Goal: Task Accomplishment & Management: Manage account settings

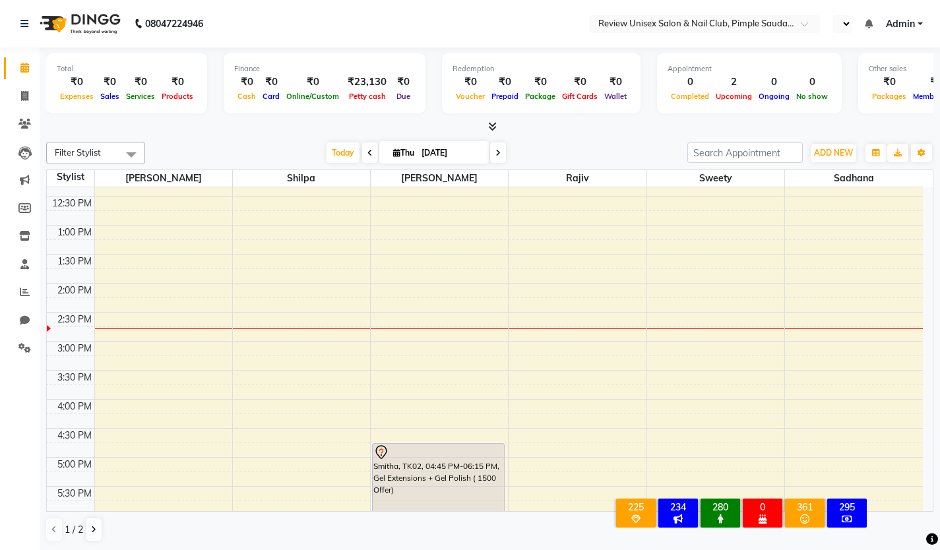
scroll to position [198, 0]
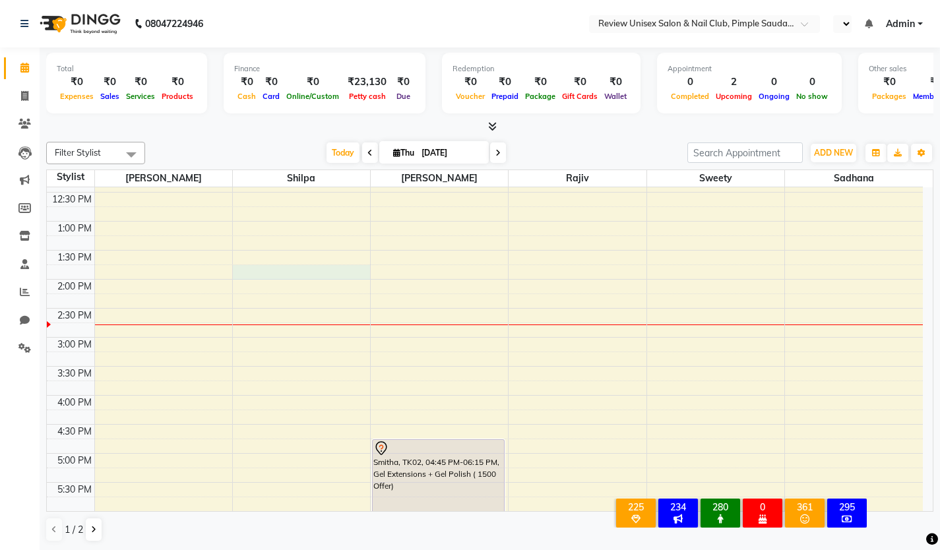
click at [249, 279] on div "9:00 AM 9:30 AM 10:00 AM 10:30 AM 11:00 AM 11:30 AM 12:00 PM 12:30 PM 1:00 PM 1…" at bounding box center [485, 366] width 876 height 754
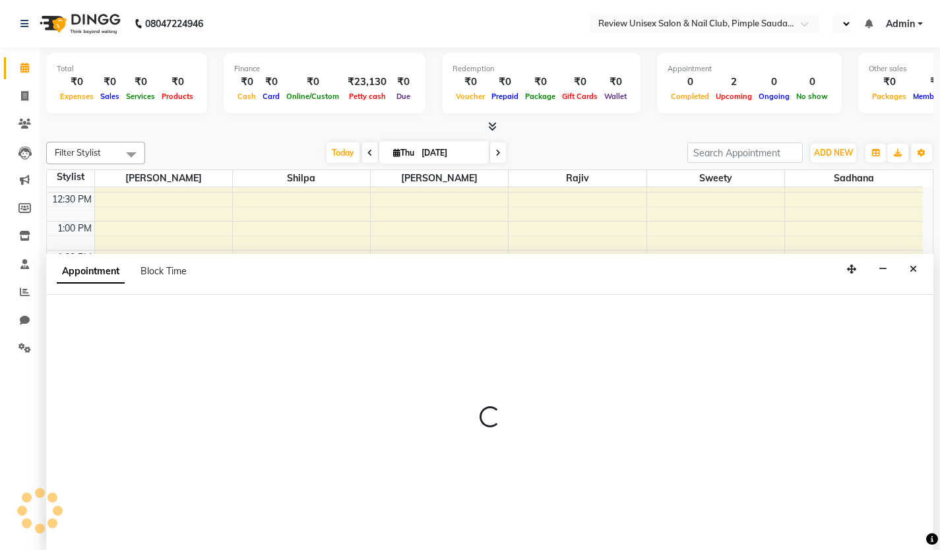
scroll to position [1, 0]
select select "12488"
select select "825"
select select "tentative"
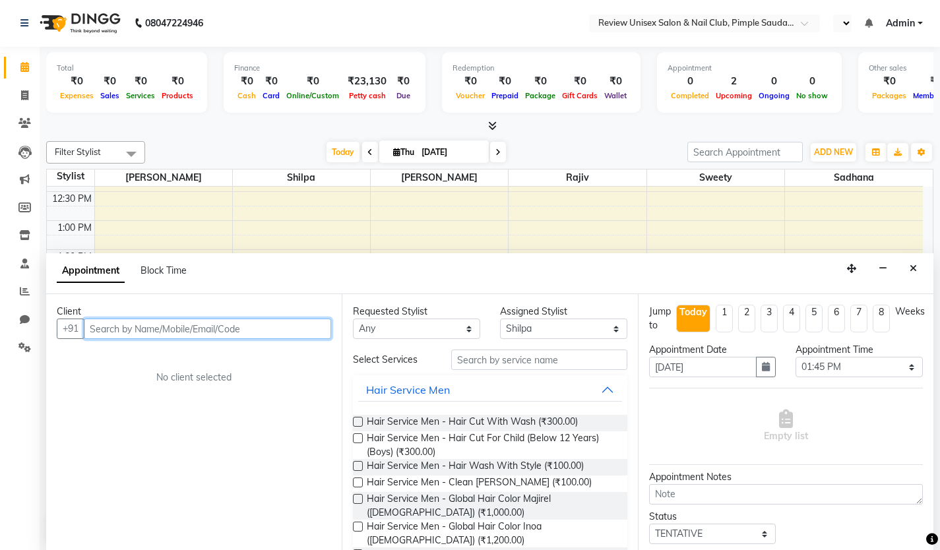
click at [123, 328] on input "text" at bounding box center [207, 329] width 247 height 20
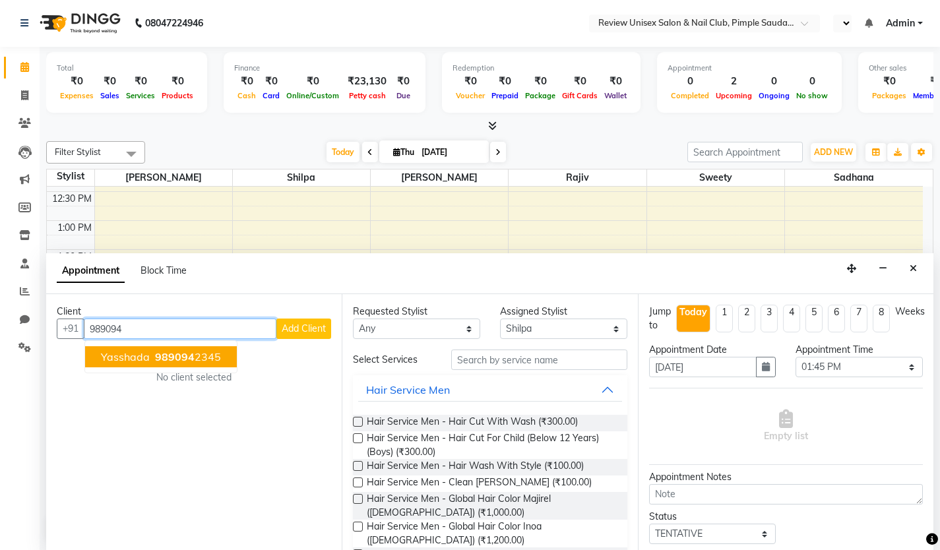
click at [141, 354] on span "Yasshada" at bounding box center [125, 356] width 49 height 13
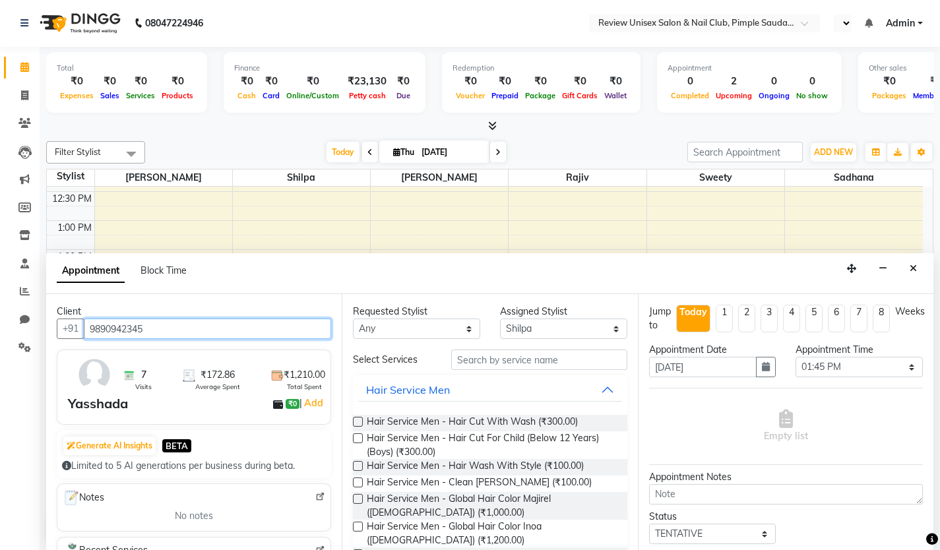
type input "9890942345"
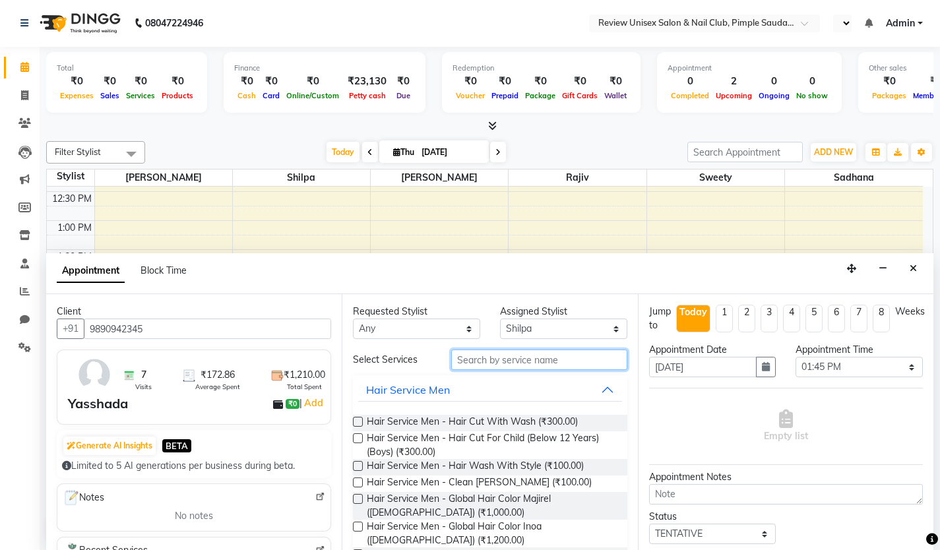
click at [507, 365] on input "text" at bounding box center [539, 360] width 176 height 20
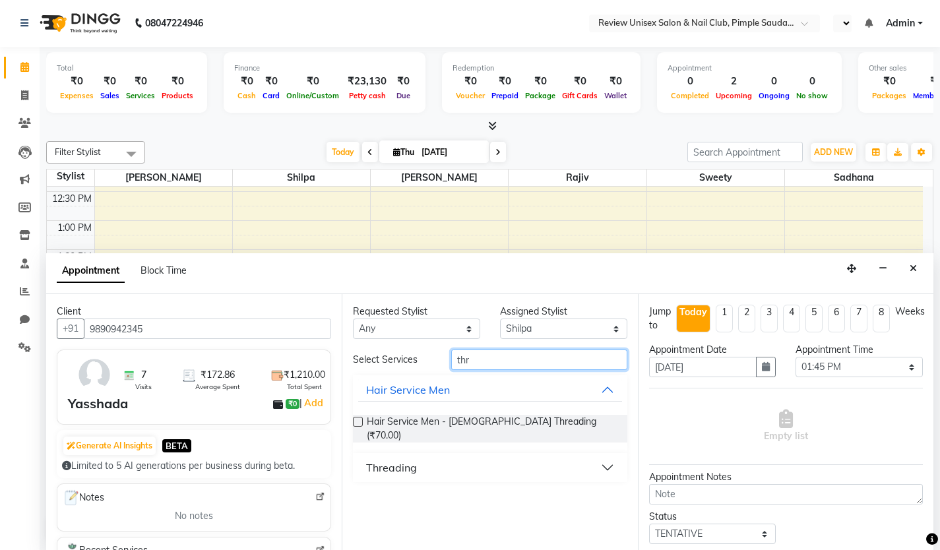
type input "thr"
click at [416, 456] on button "Threading" at bounding box center [489, 468] width 263 height 24
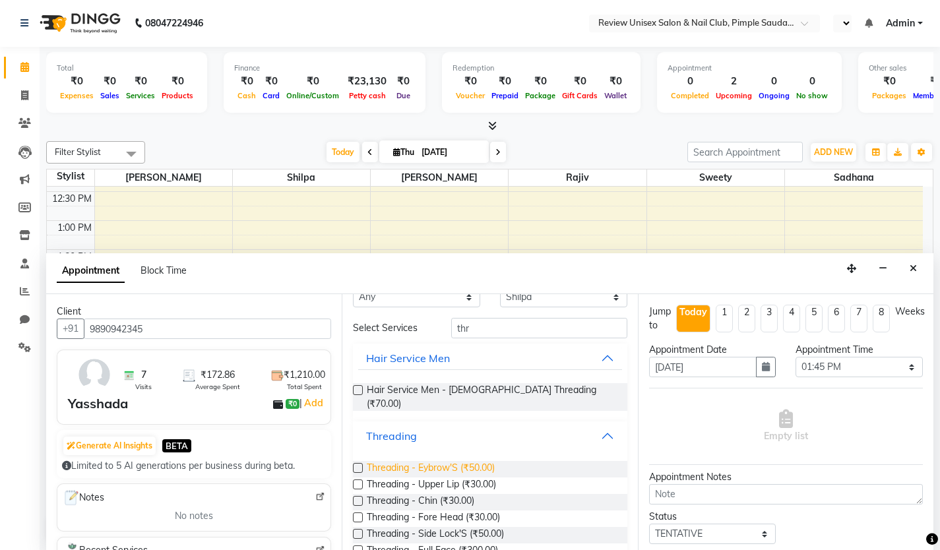
scroll to position [79, 0]
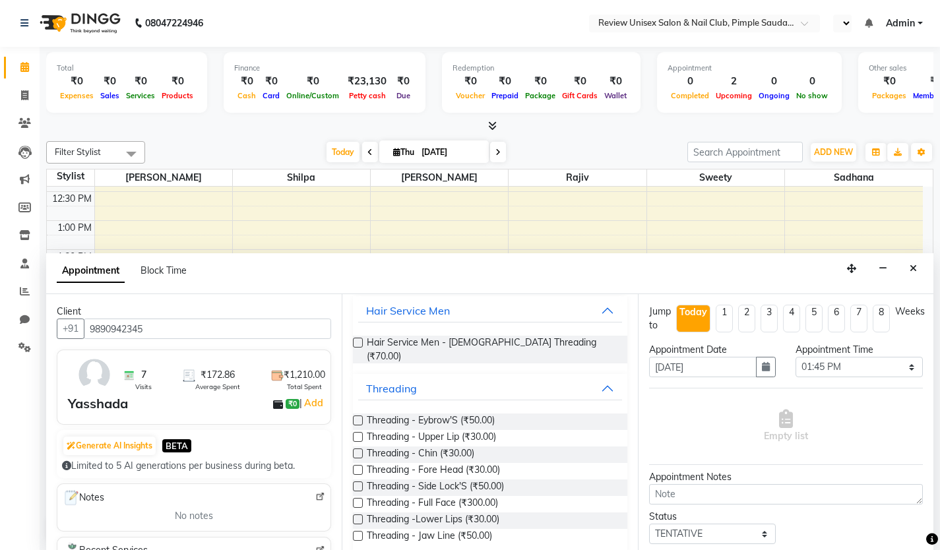
click at [361, 416] on label at bounding box center [358, 421] width 10 height 10
click at [361, 418] on input "checkbox" at bounding box center [357, 422] width 9 height 9
checkbox input "true"
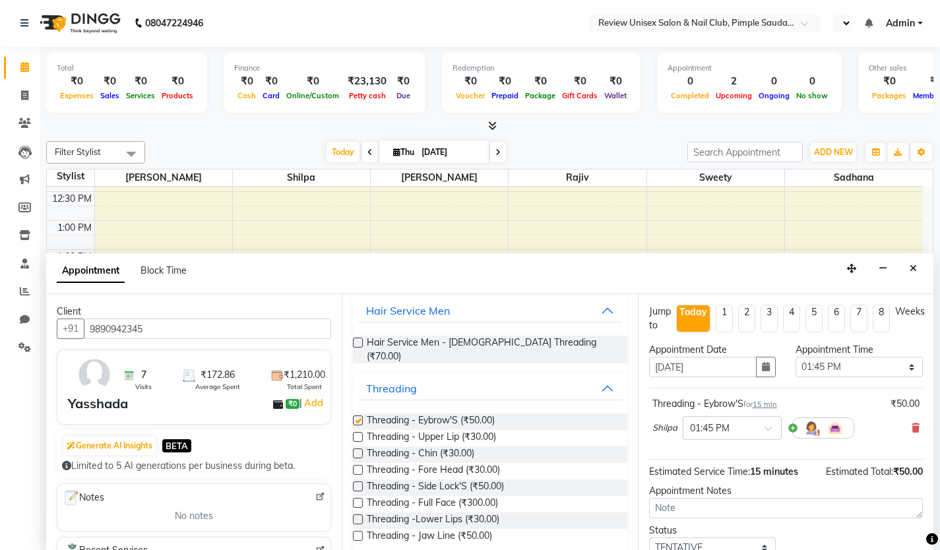
click at [353, 432] on label at bounding box center [358, 437] width 10 height 10
click at [353, 434] on input "checkbox" at bounding box center [357, 438] width 9 height 9
checkbox input "true"
checkbox input "false"
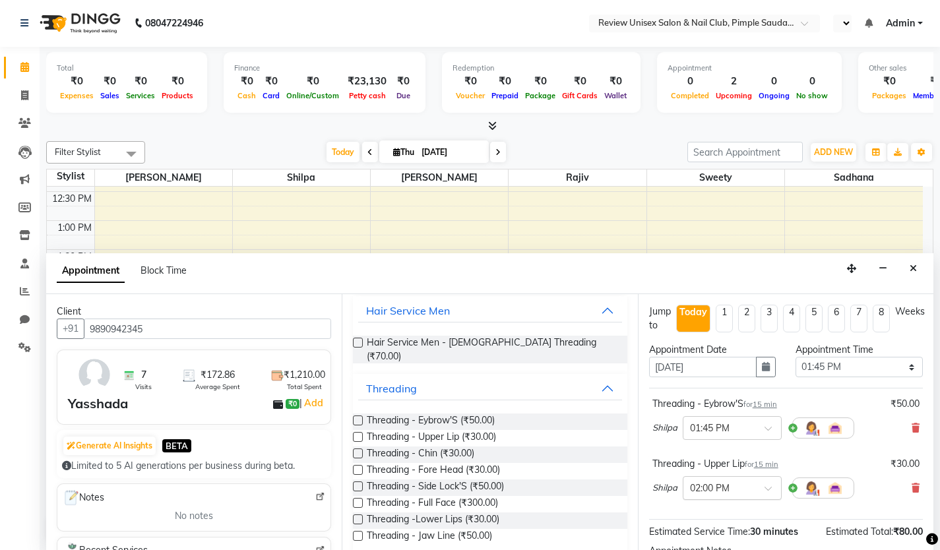
checkbox input "false"
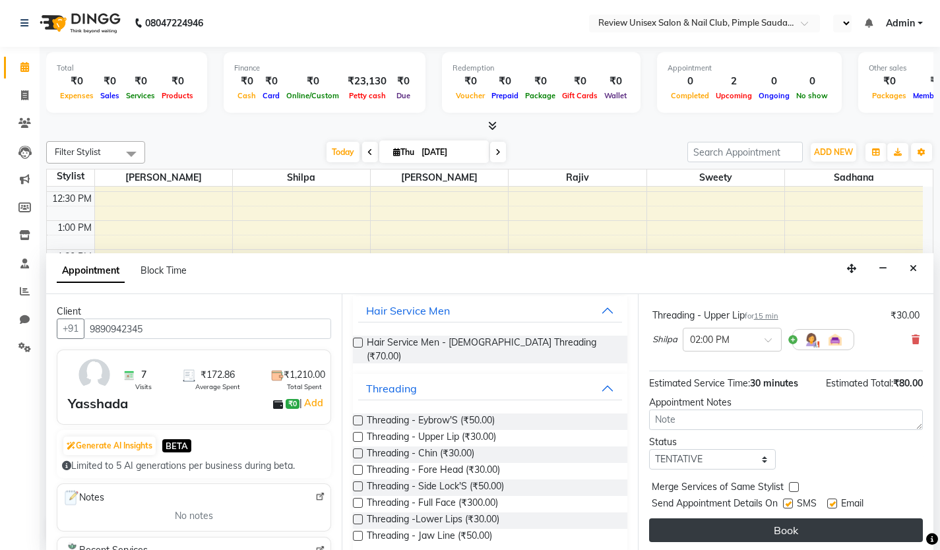
scroll to position [151, 0]
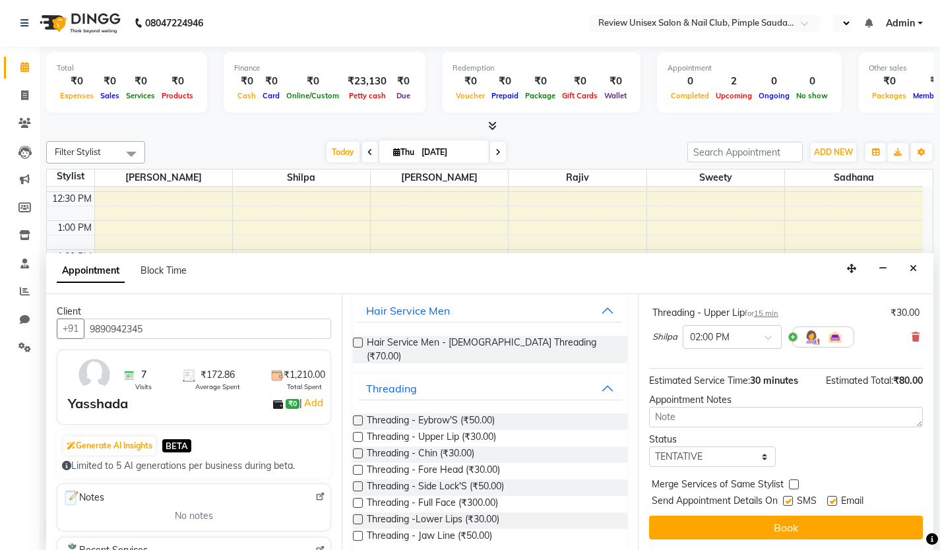
click at [788, 503] on label at bounding box center [788, 501] width 10 height 10
click at [788, 503] on input "checkbox" at bounding box center [787, 502] width 9 height 9
checkbox input "false"
click at [837, 501] on label at bounding box center [832, 501] width 10 height 10
click at [836, 501] on input "checkbox" at bounding box center [831, 502] width 9 height 9
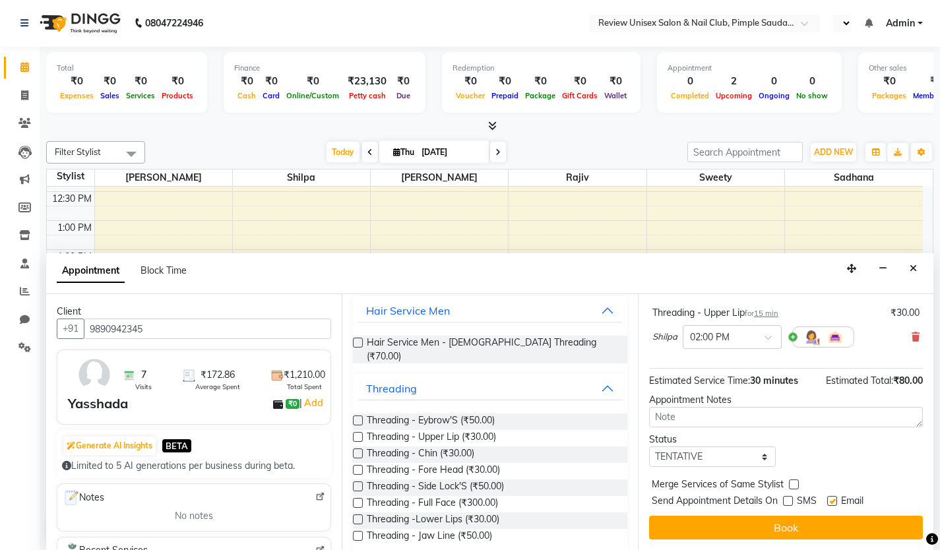
checkbox input "false"
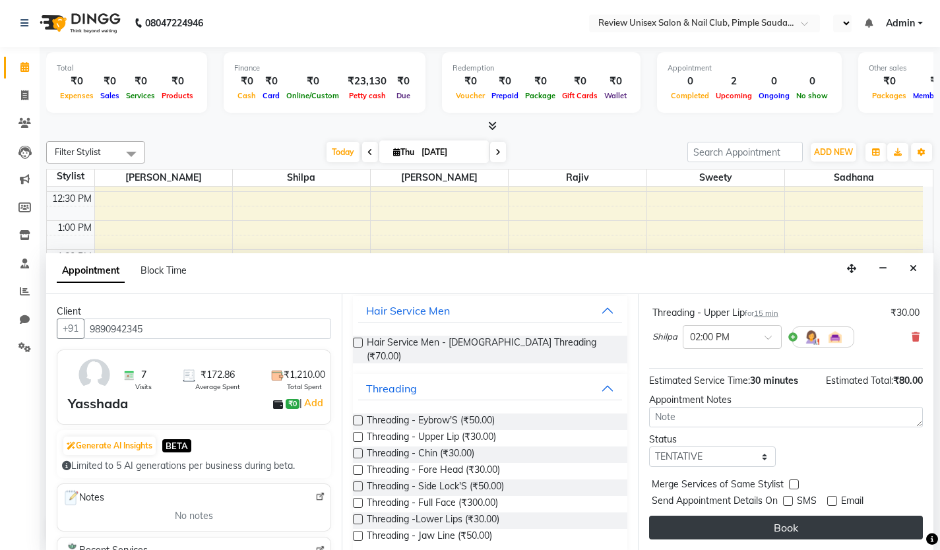
click at [819, 523] on button "Book" at bounding box center [786, 528] width 274 height 24
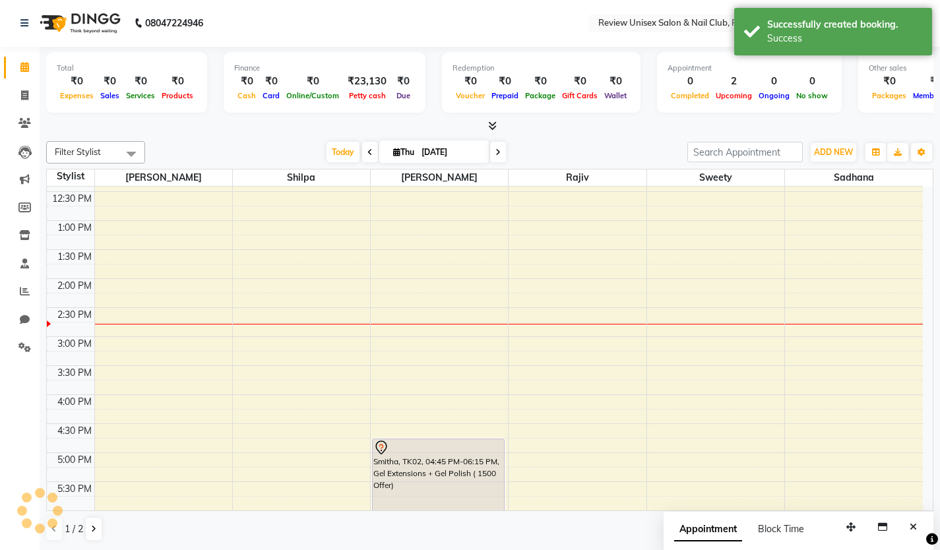
scroll to position [0, 0]
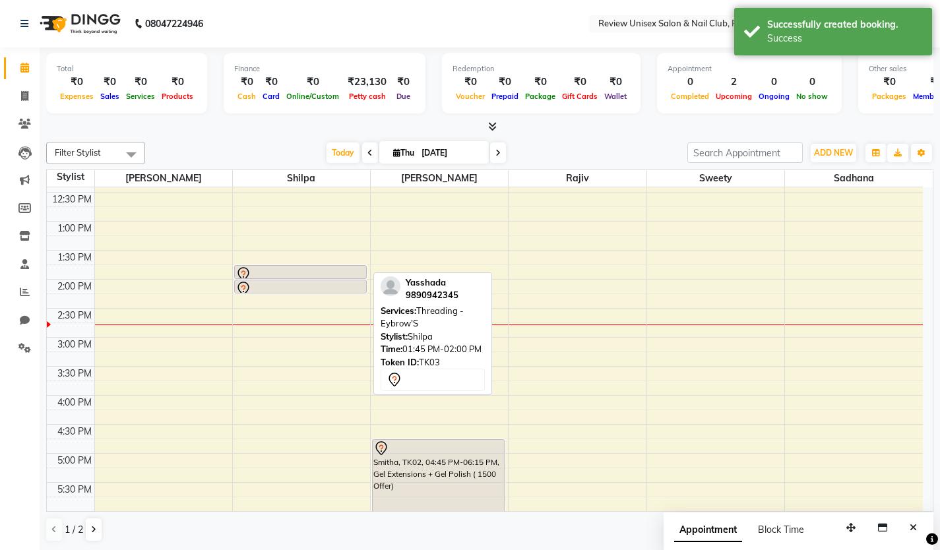
click at [294, 274] on div at bounding box center [300, 274] width 130 height 16
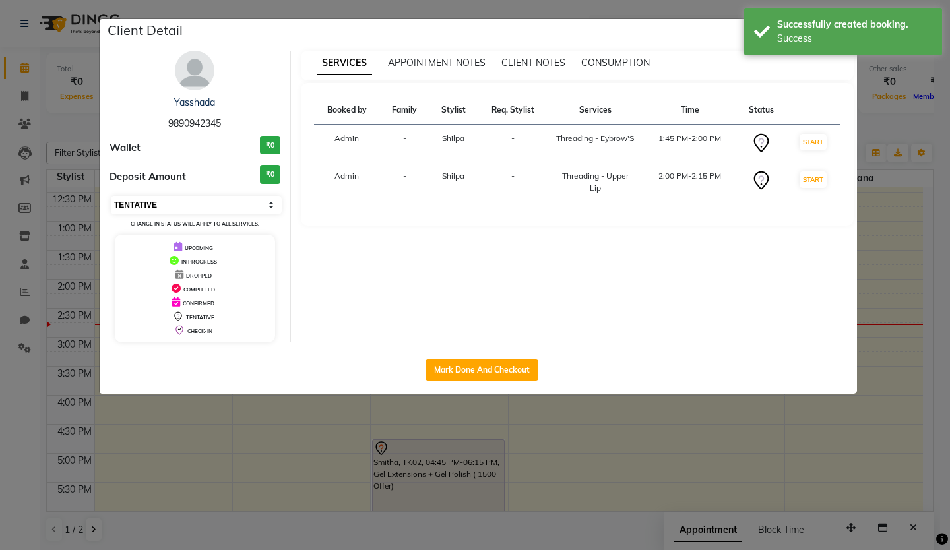
click at [157, 208] on select "Select IN SERVICE CONFIRMED TENTATIVE CHECK IN MARK DONE DROPPED UPCOMING" at bounding box center [196, 205] width 171 height 18
select select "3"
click at [111, 196] on select "Select IN SERVICE CONFIRMED TENTATIVE CHECK IN MARK DONE DROPPED UPCOMING" at bounding box center [196, 205] width 171 height 18
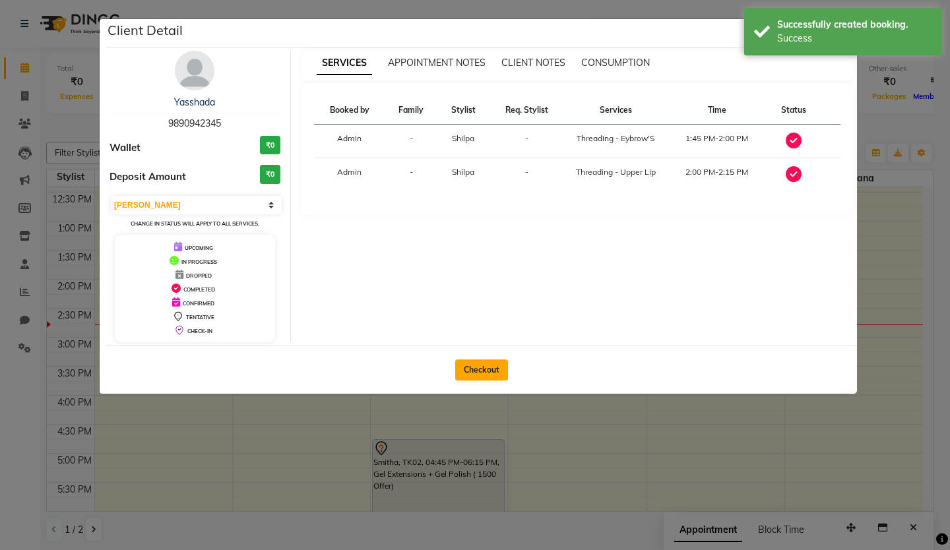
click at [478, 371] on button "Checkout" at bounding box center [481, 369] width 53 height 21
select select "service"
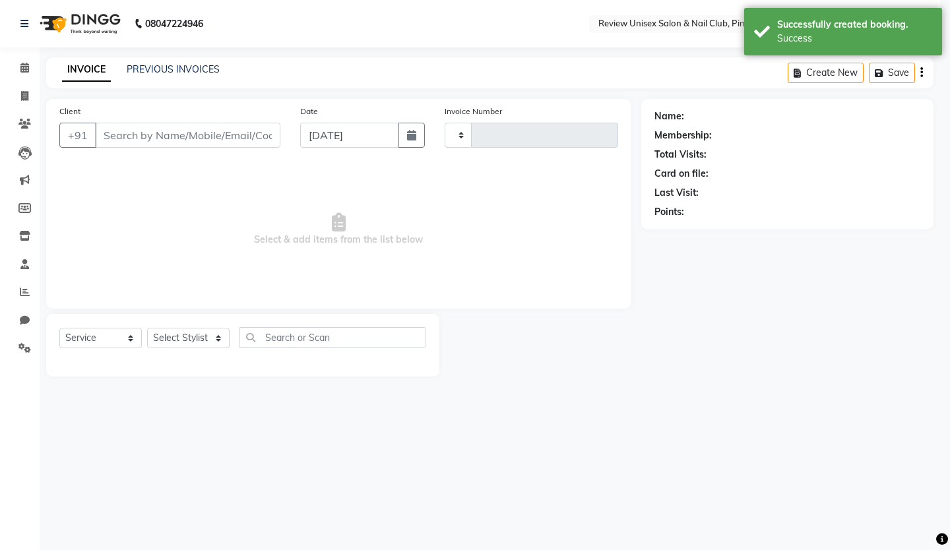
type input "0535"
select select "766"
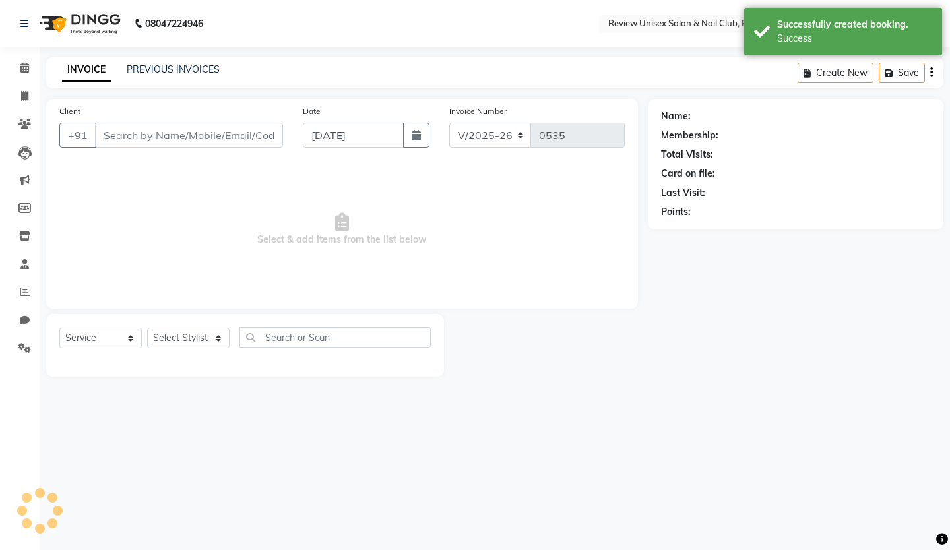
type input "9890942345"
select select "12488"
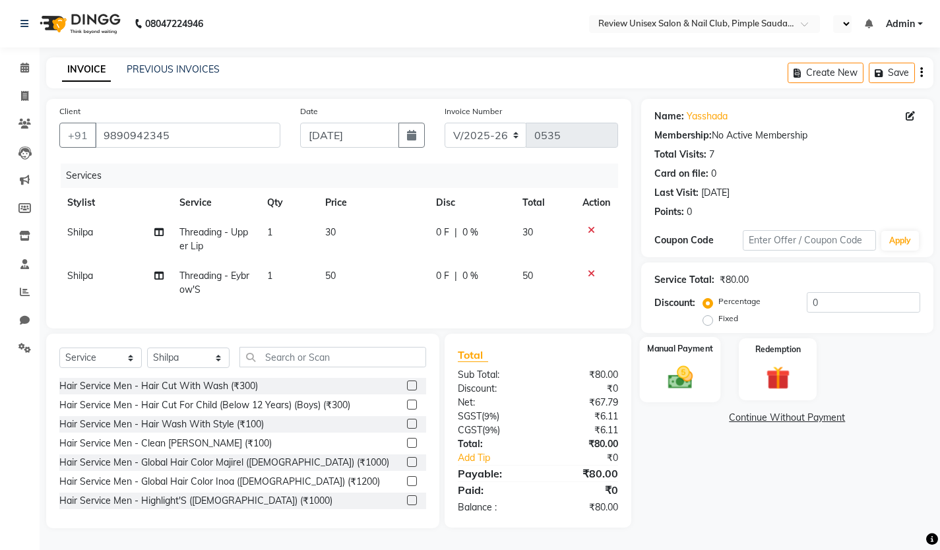
click at [676, 383] on img at bounding box center [680, 377] width 40 height 28
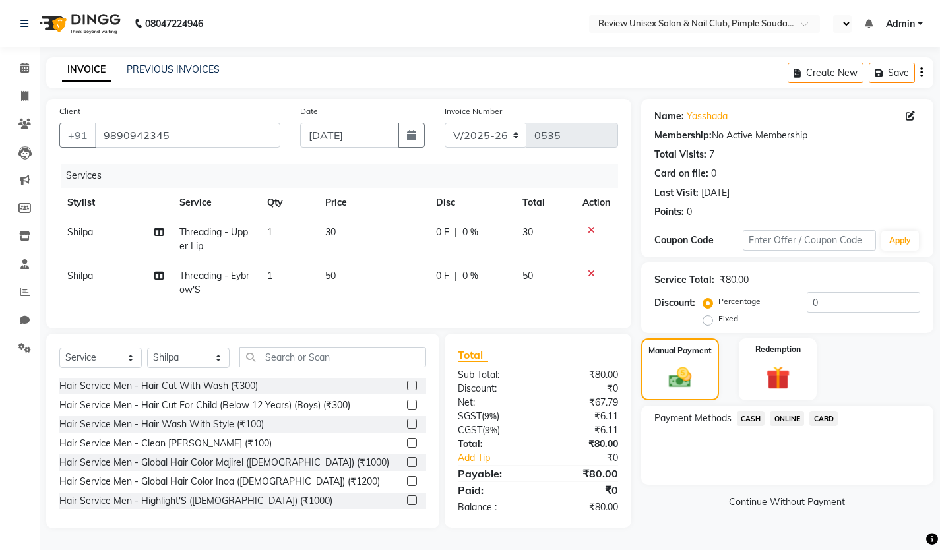
click at [778, 416] on span "ONLINE" at bounding box center [787, 418] width 34 height 15
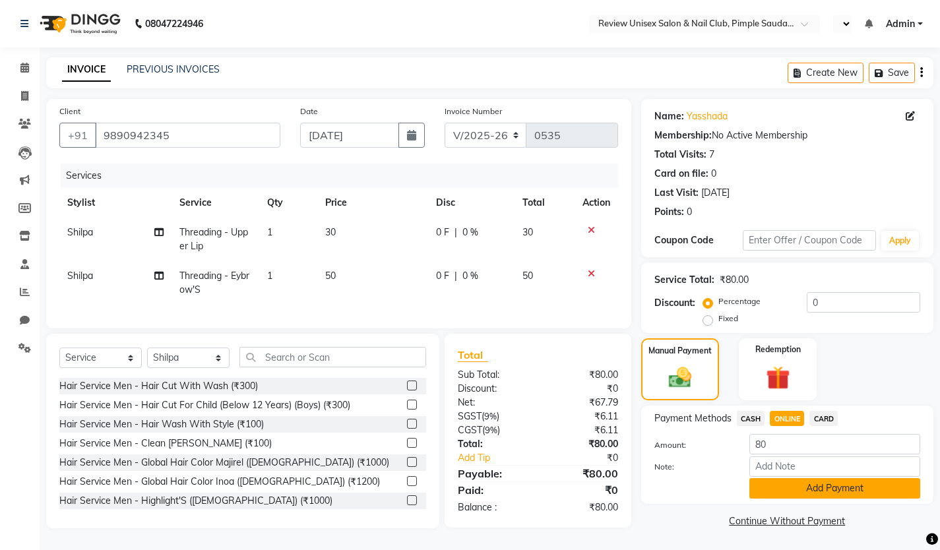
click at [787, 485] on button "Add Payment" at bounding box center [834, 488] width 171 height 20
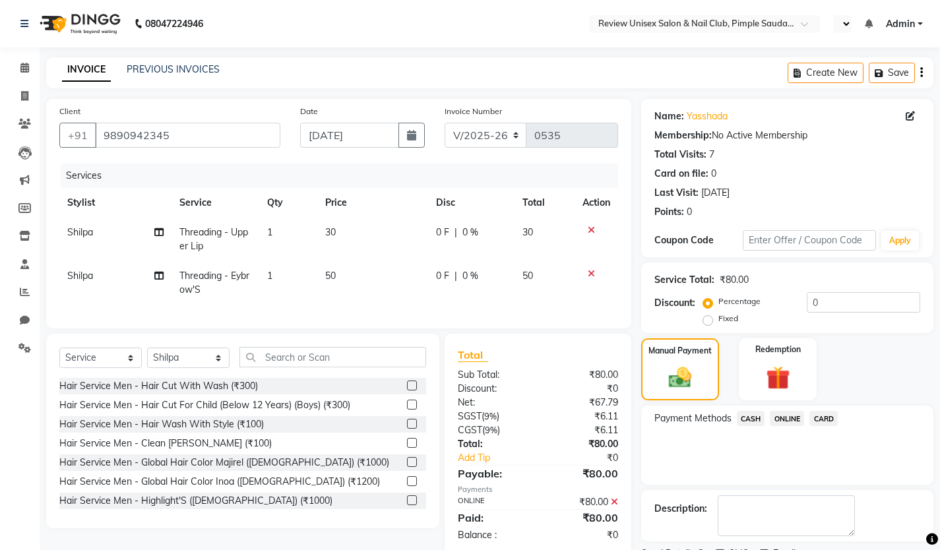
scroll to position [56, 0]
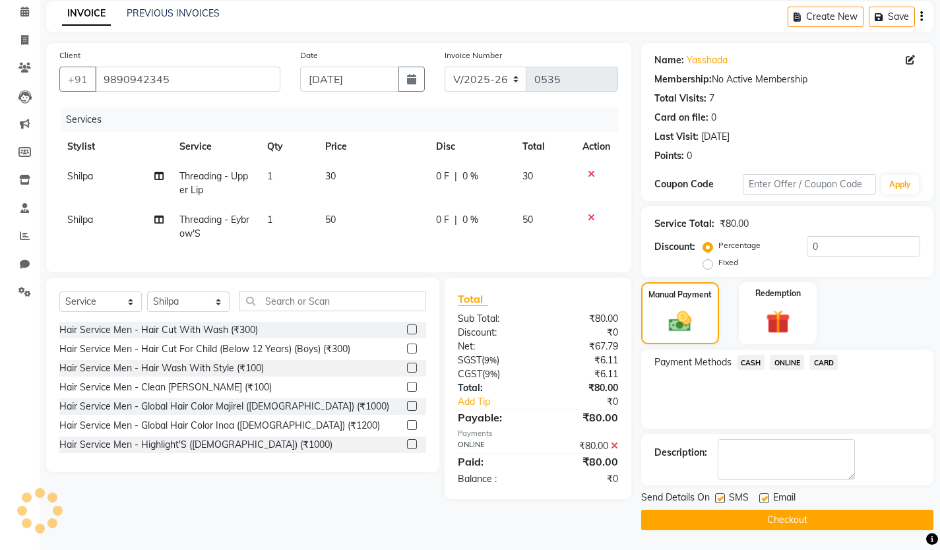
click at [722, 495] on label at bounding box center [720, 498] width 10 height 10
click at [722, 495] on input "checkbox" at bounding box center [719, 499] width 9 height 9
checkbox input "false"
click at [767, 497] on label at bounding box center [764, 498] width 10 height 10
click at [767, 497] on input "checkbox" at bounding box center [763, 499] width 9 height 9
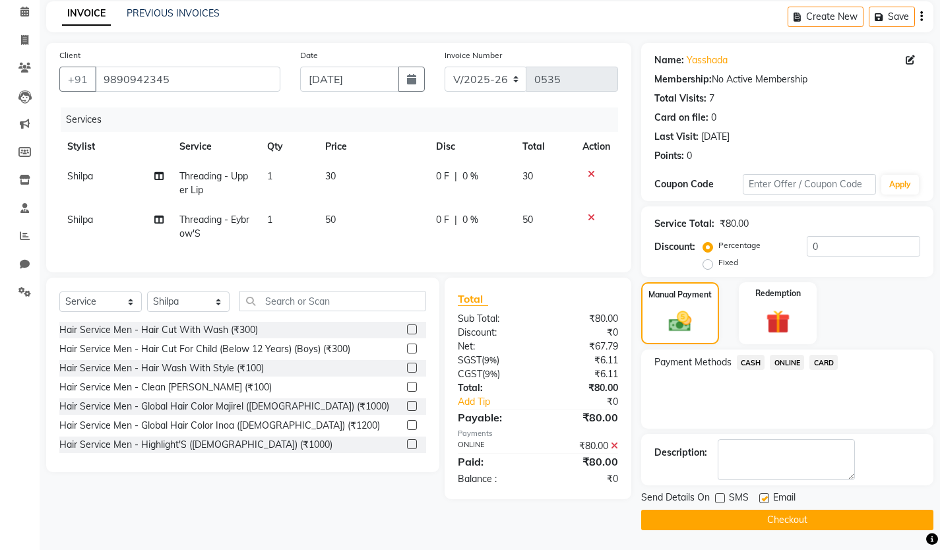
checkbox input "false"
click at [780, 518] on button "Checkout" at bounding box center [787, 520] width 292 height 20
